Goal: Task Accomplishment & Management: Manage account settings

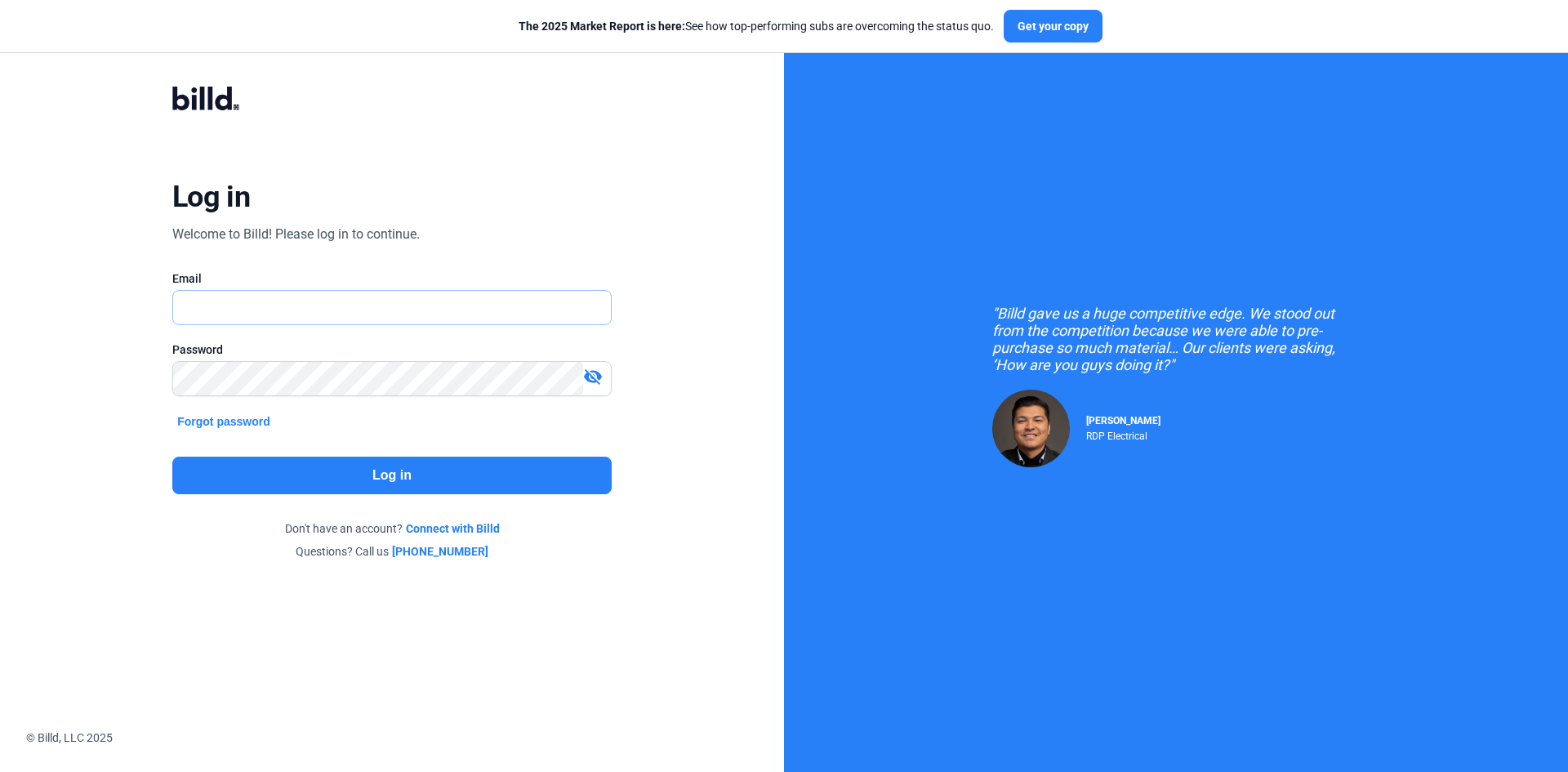
type input "[EMAIL_ADDRESS][DOMAIN_NAME]"
click at [349, 480] on button "Log in" at bounding box center [392, 476] width 440 height 38
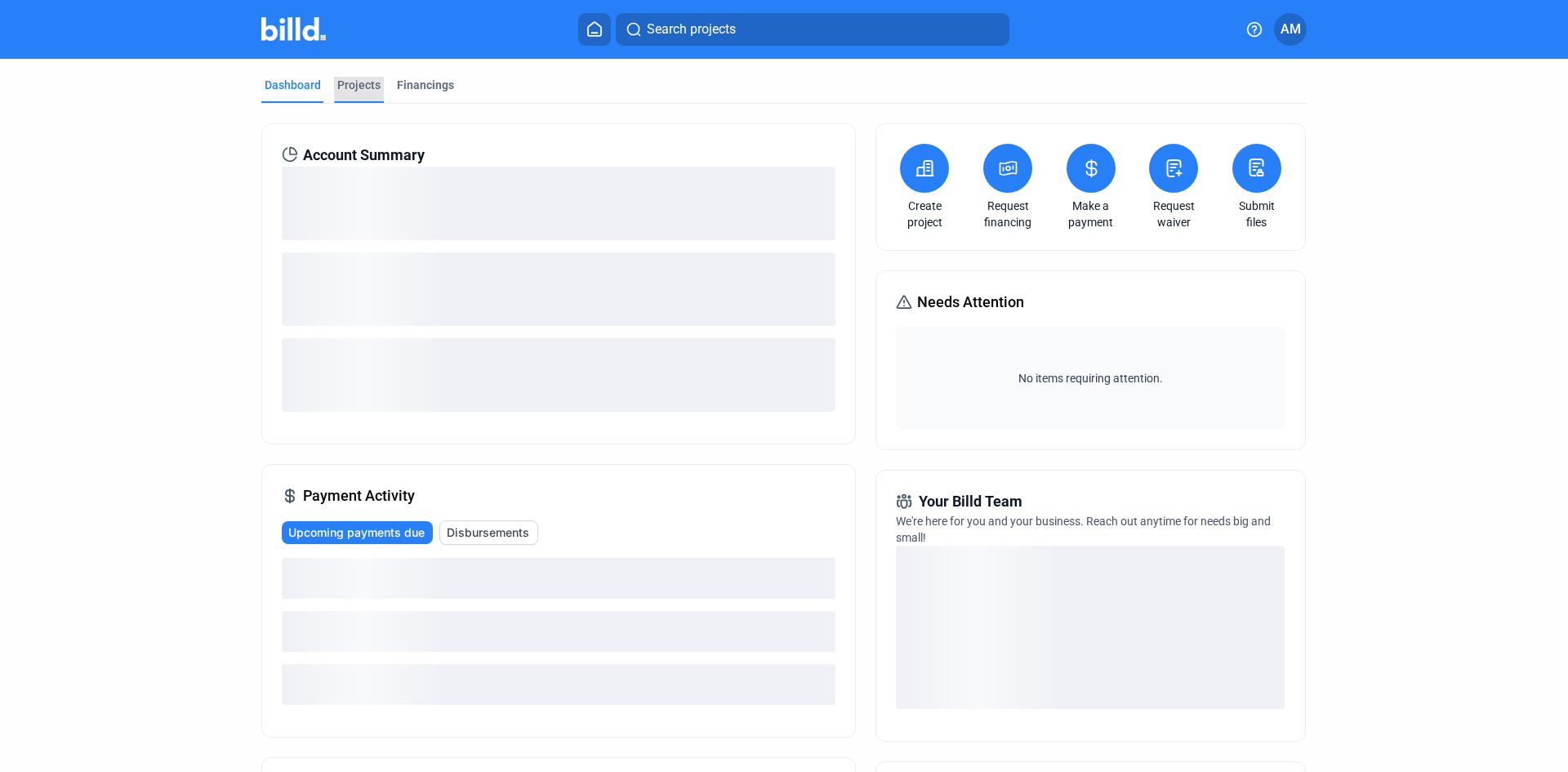
click at [366, 85] on div "Projects" at bounding box center [359, 85] width 44 height 16
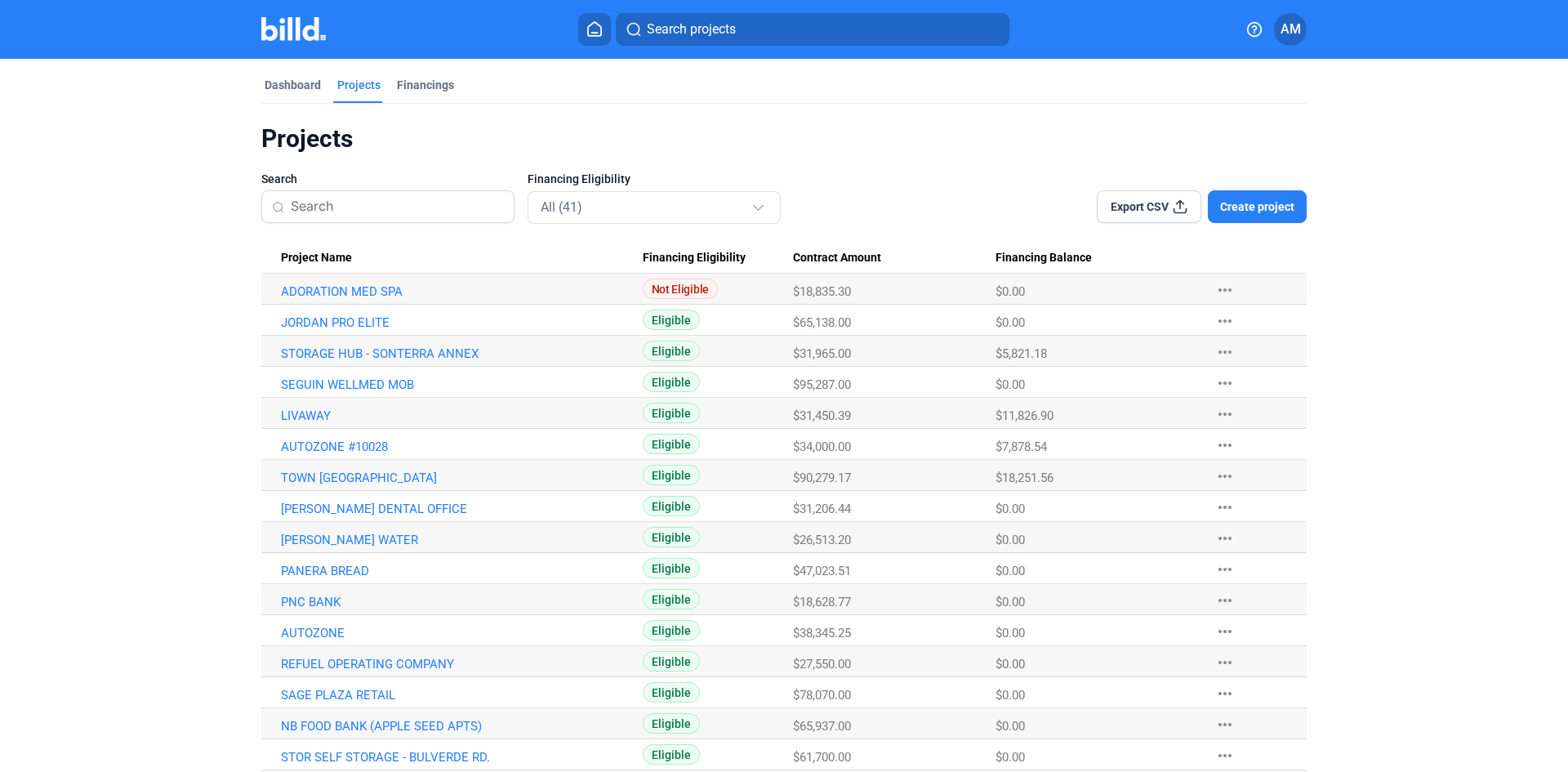
click at [307, 254] on span "Project Name" at bounding box center [316, 258] width 71 height 15
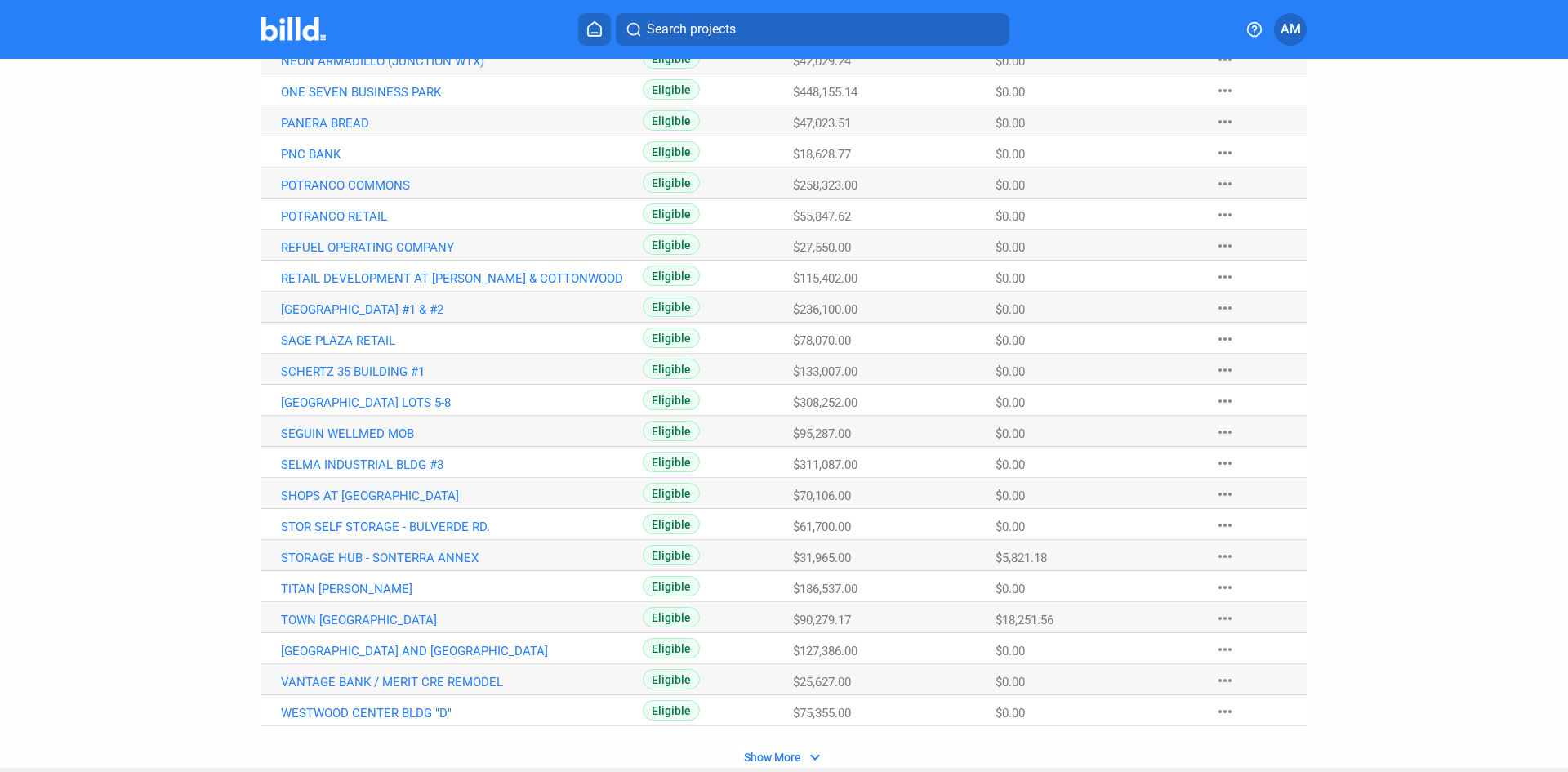
scroll to position [817, 0]
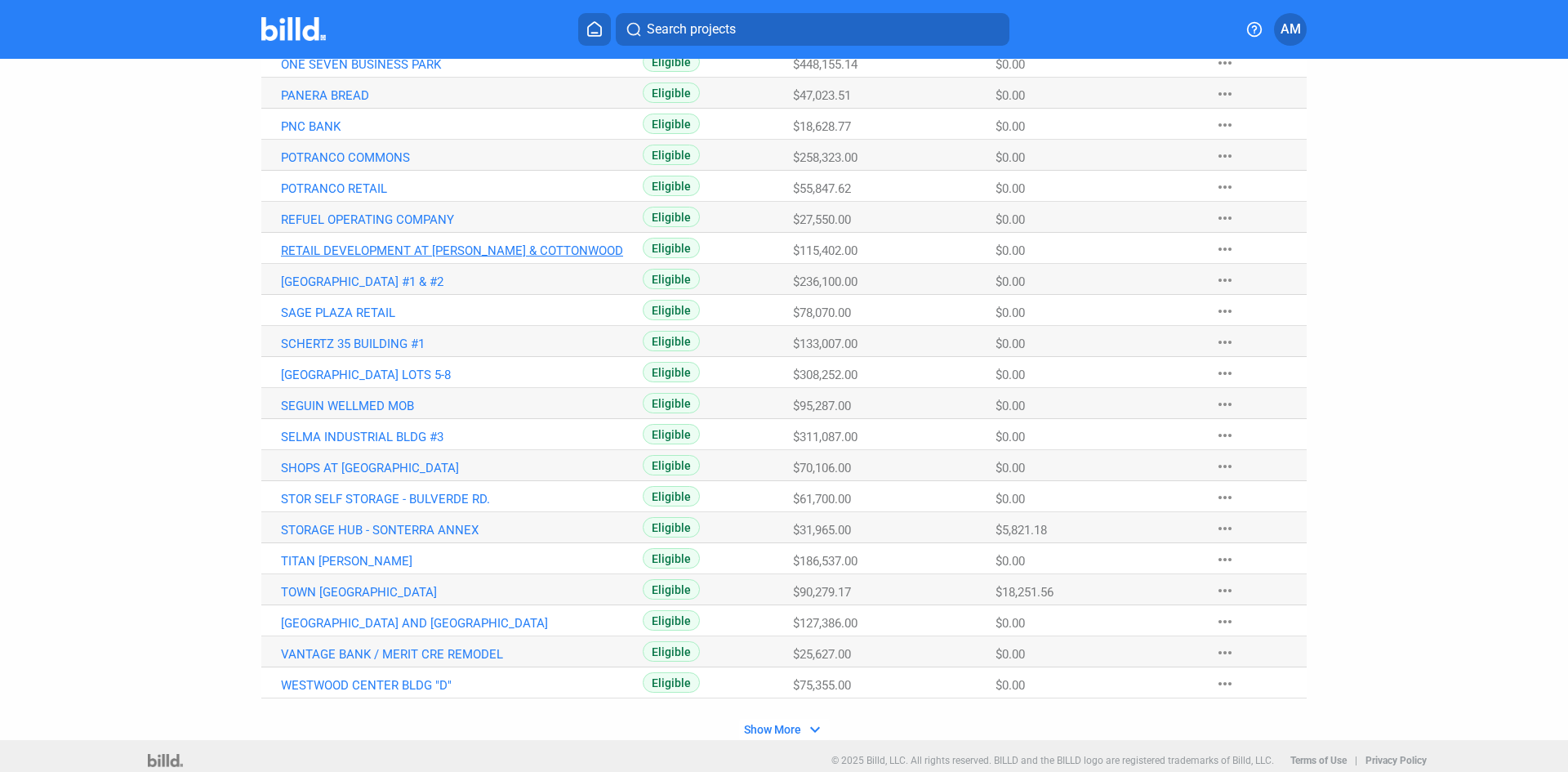
click at [363, 247] on link "RETAIL DEVELOPMENT AT [PERSON_NAME] & COTTONWOOD" at bounding box center [462, 250] width 362 height 15
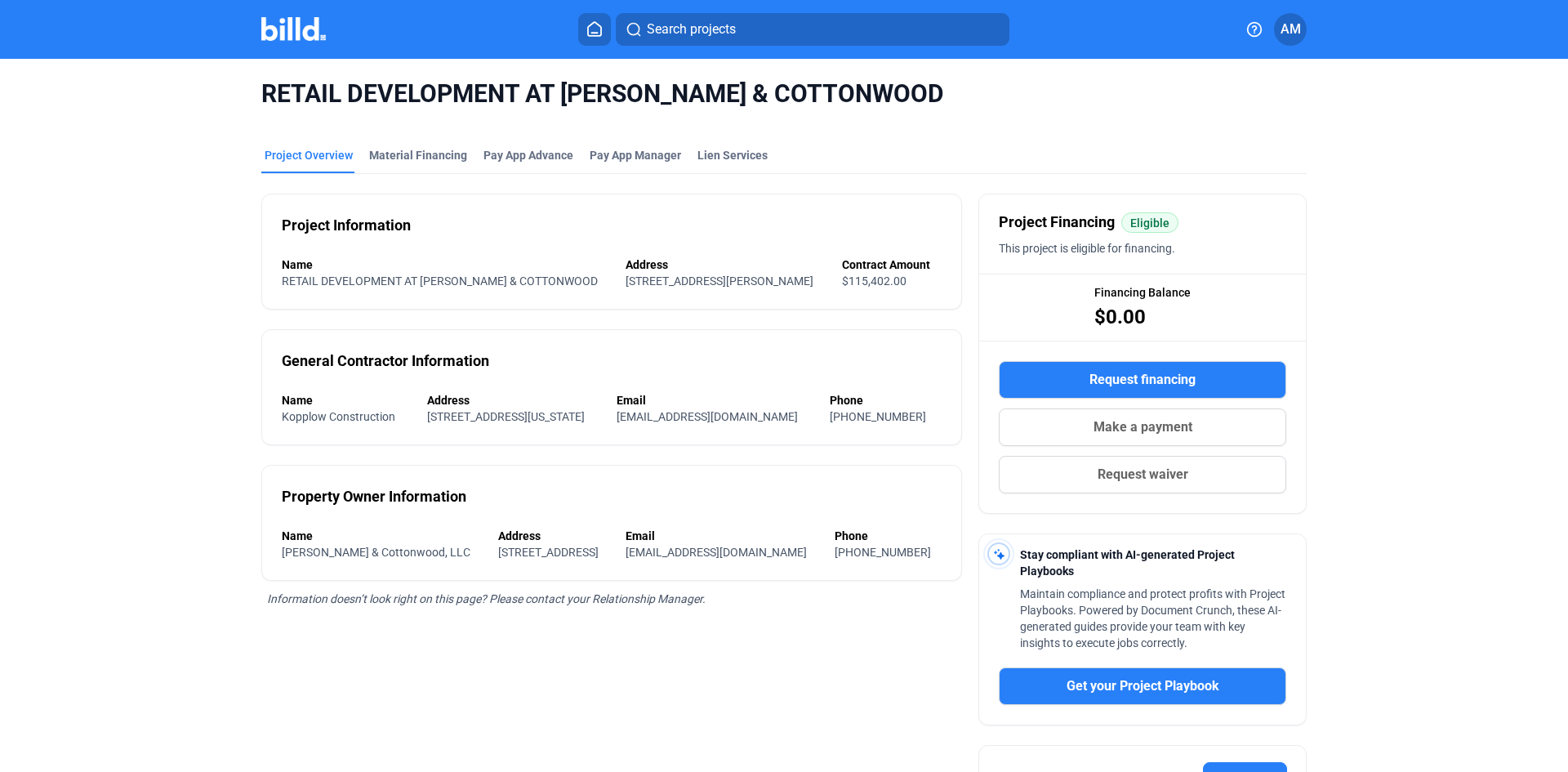
click at [270, 22] on img at bounding box center [293, 29] width 64 height 24
